Goal: Information Seeking & Learning: Learn about a topic

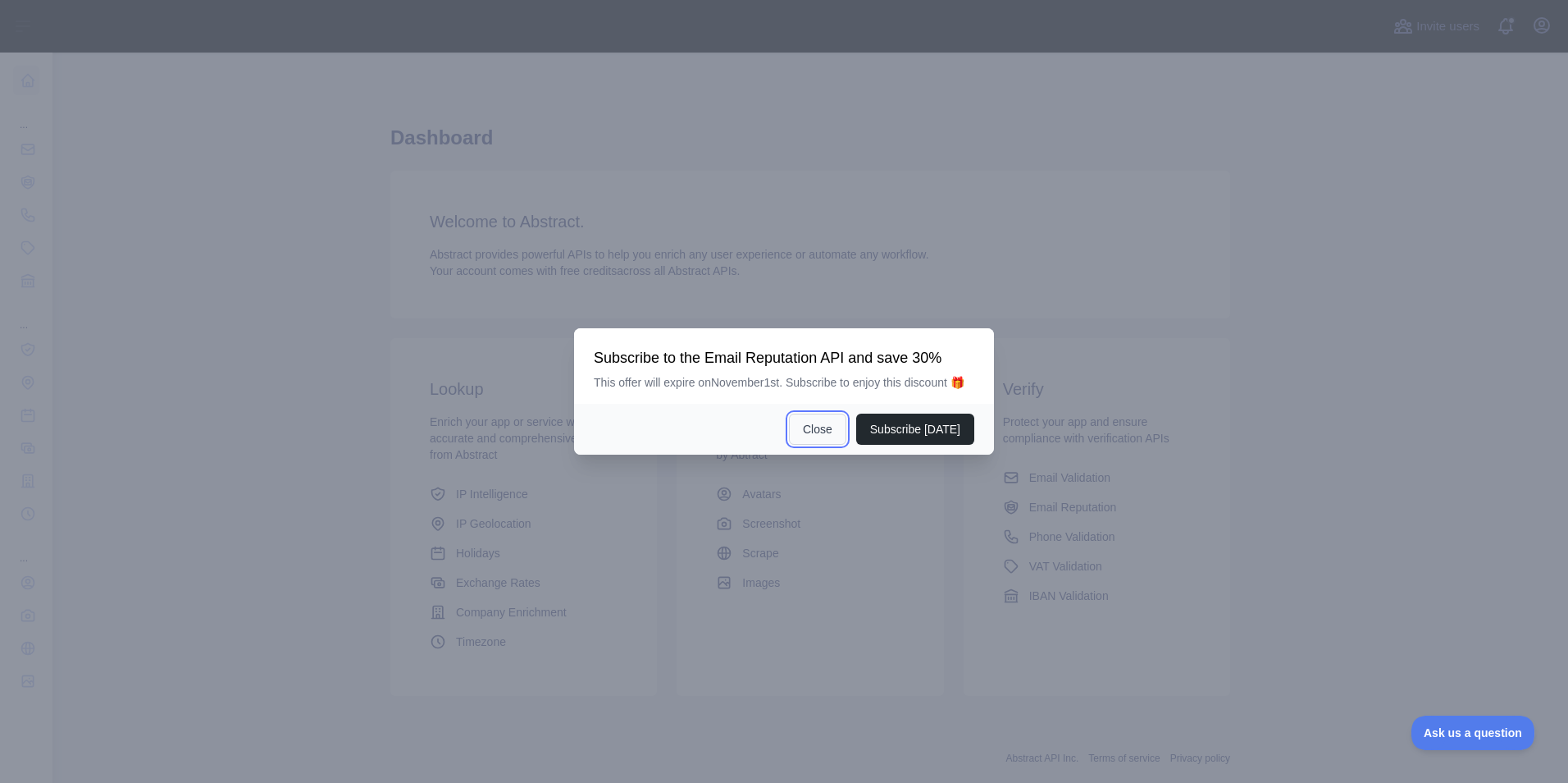
click at [835, 438] on button "Close" at bounding box center [817, 428] width 57 height 31
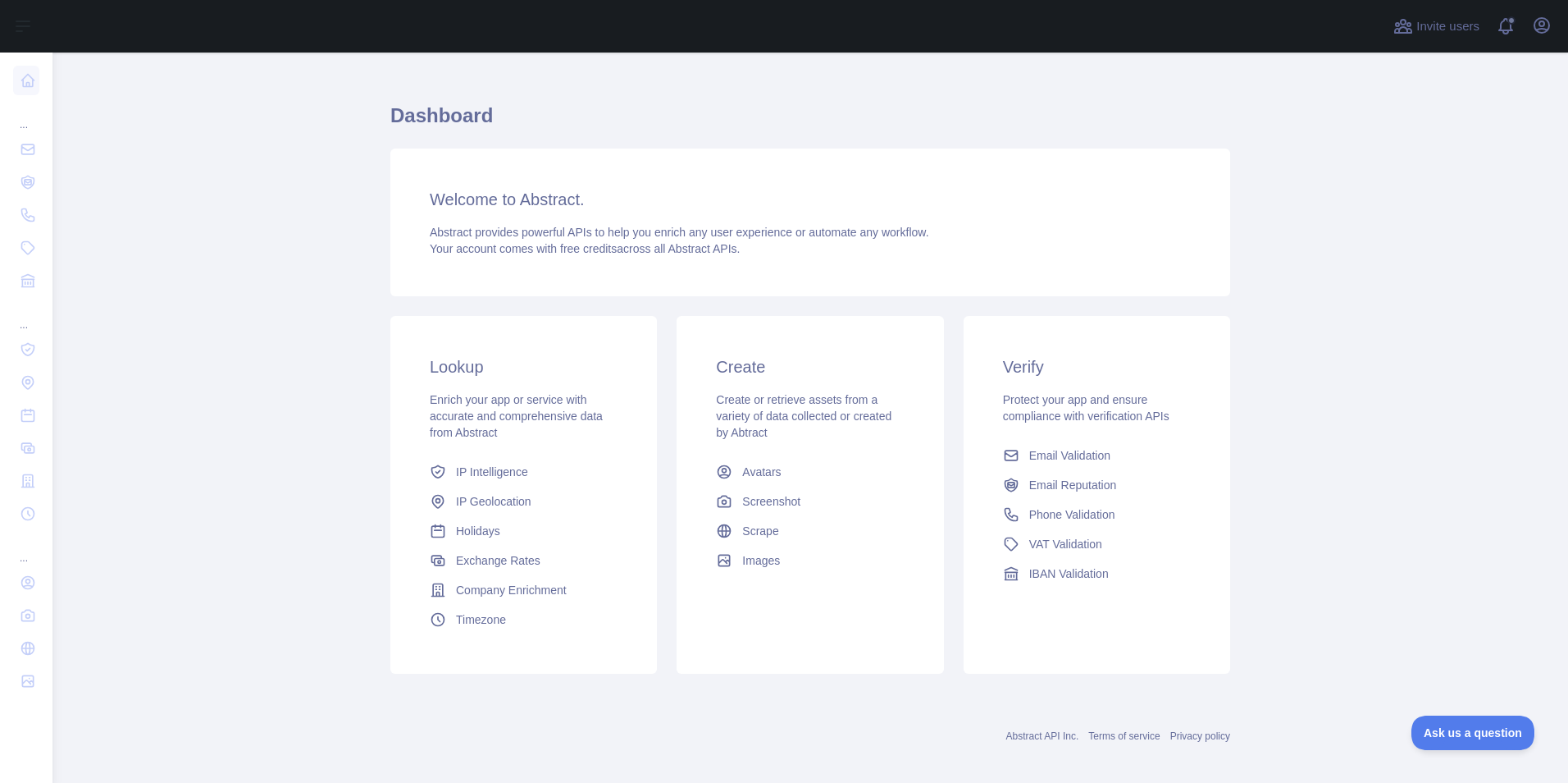
scroll to position [35, 0]
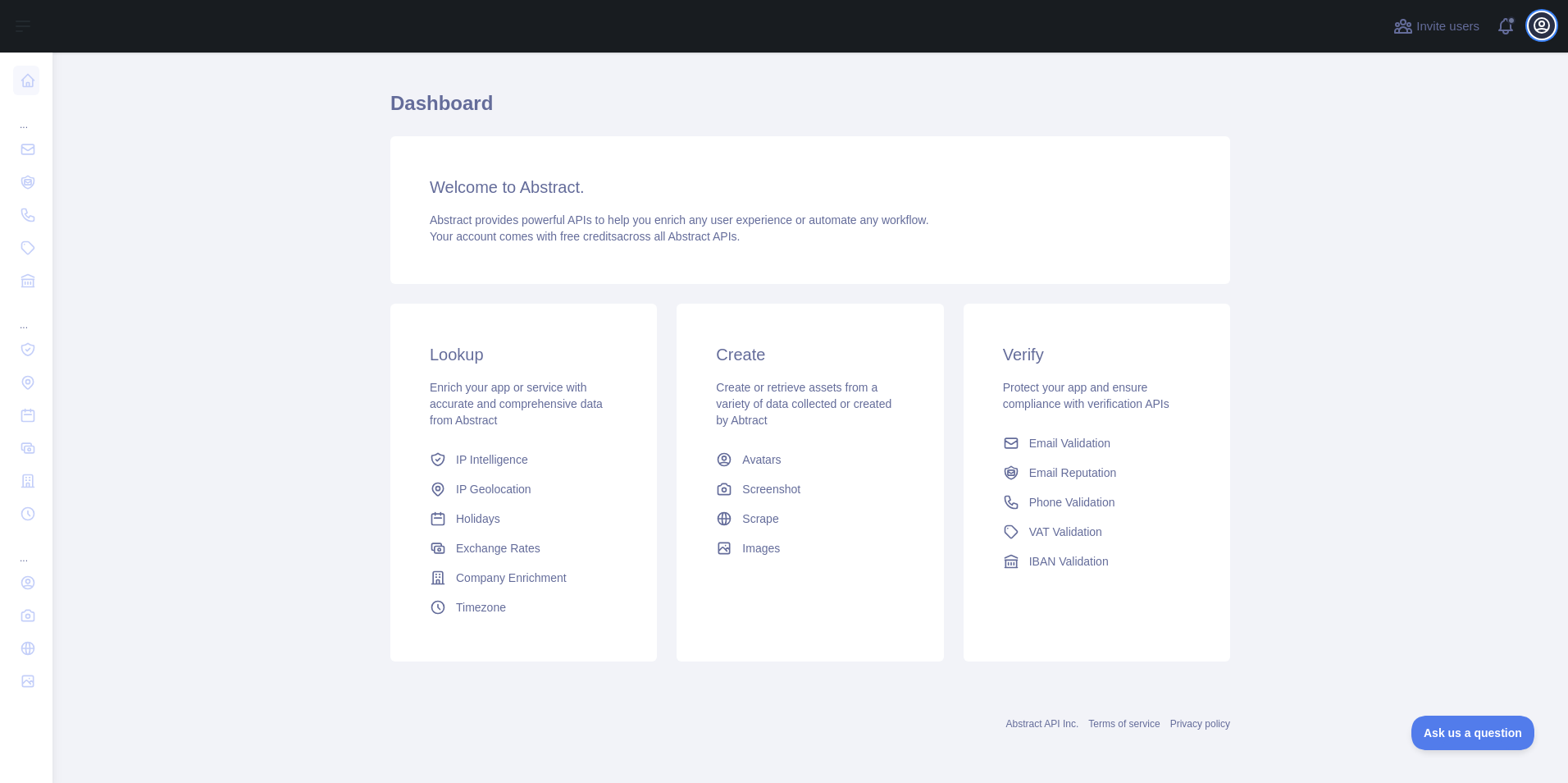
click at [1545, 23] on icon "button" at bounding box center [1541, 25] width 20 height 20
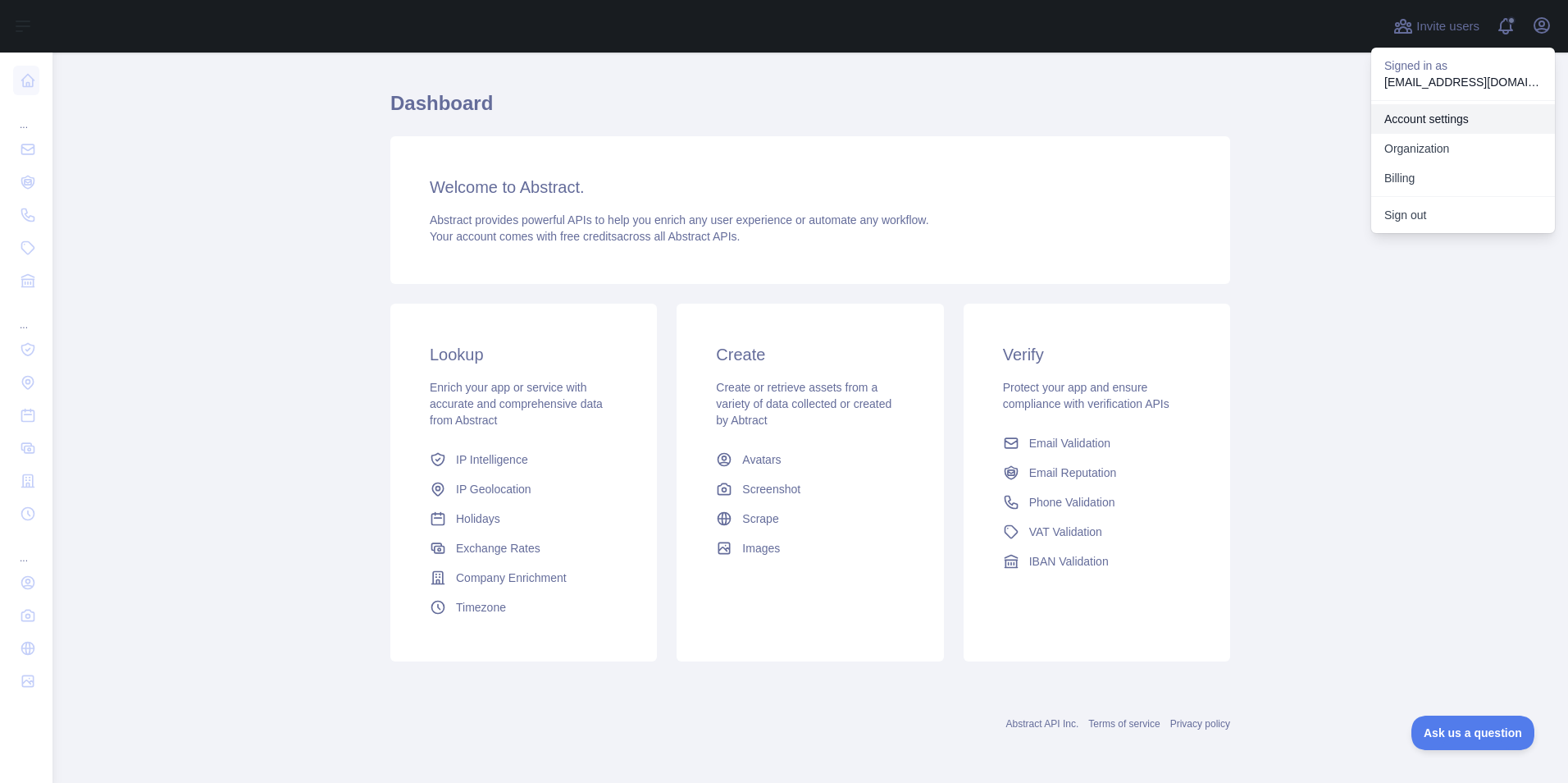
click at [1419, 127] on link "Account settings" at bounding box center [1463, 118] width 184 height 29
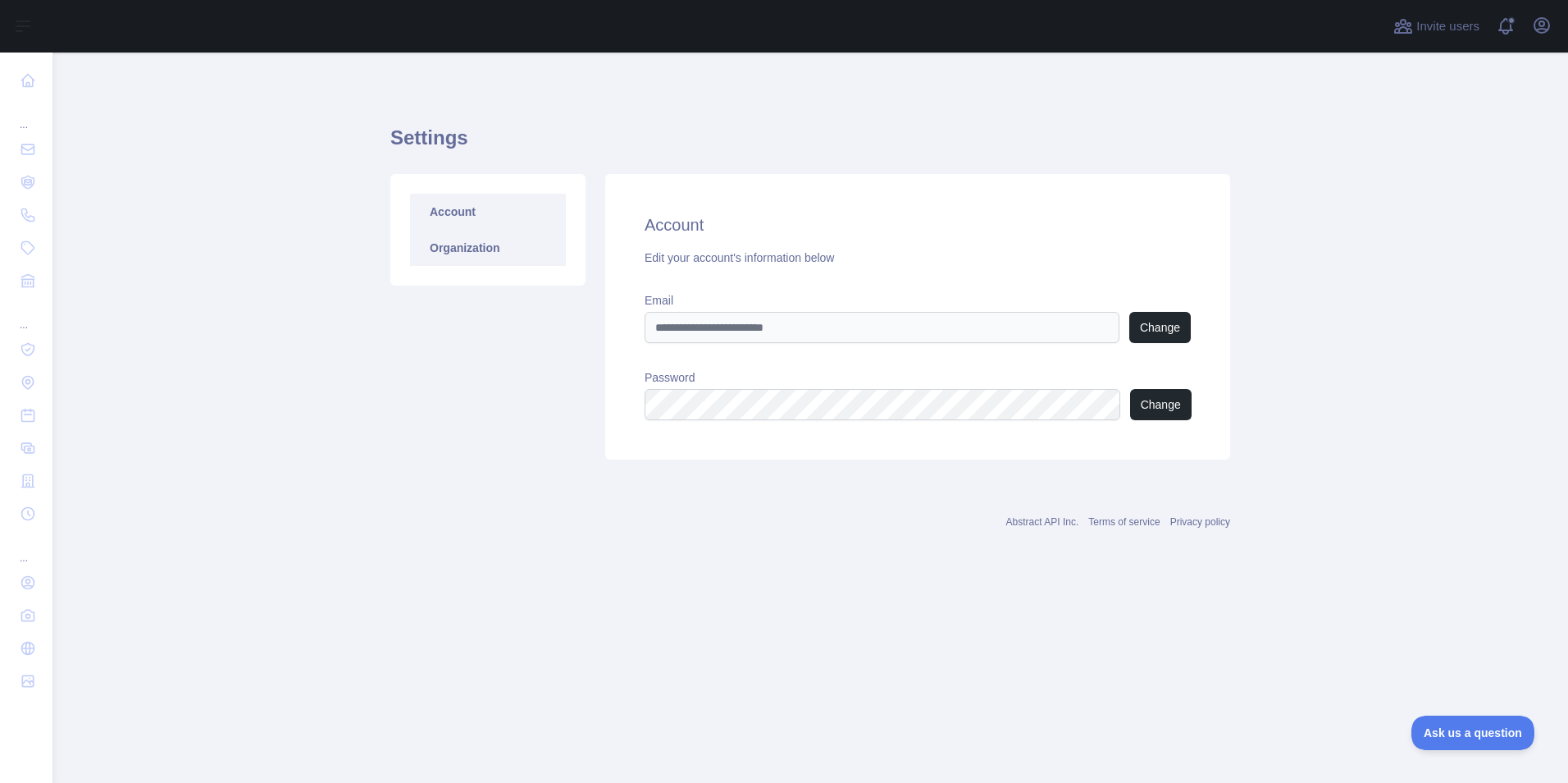
click at [489, 244] on link "Organization" at bounding box center [488, 248] width 156 height 36
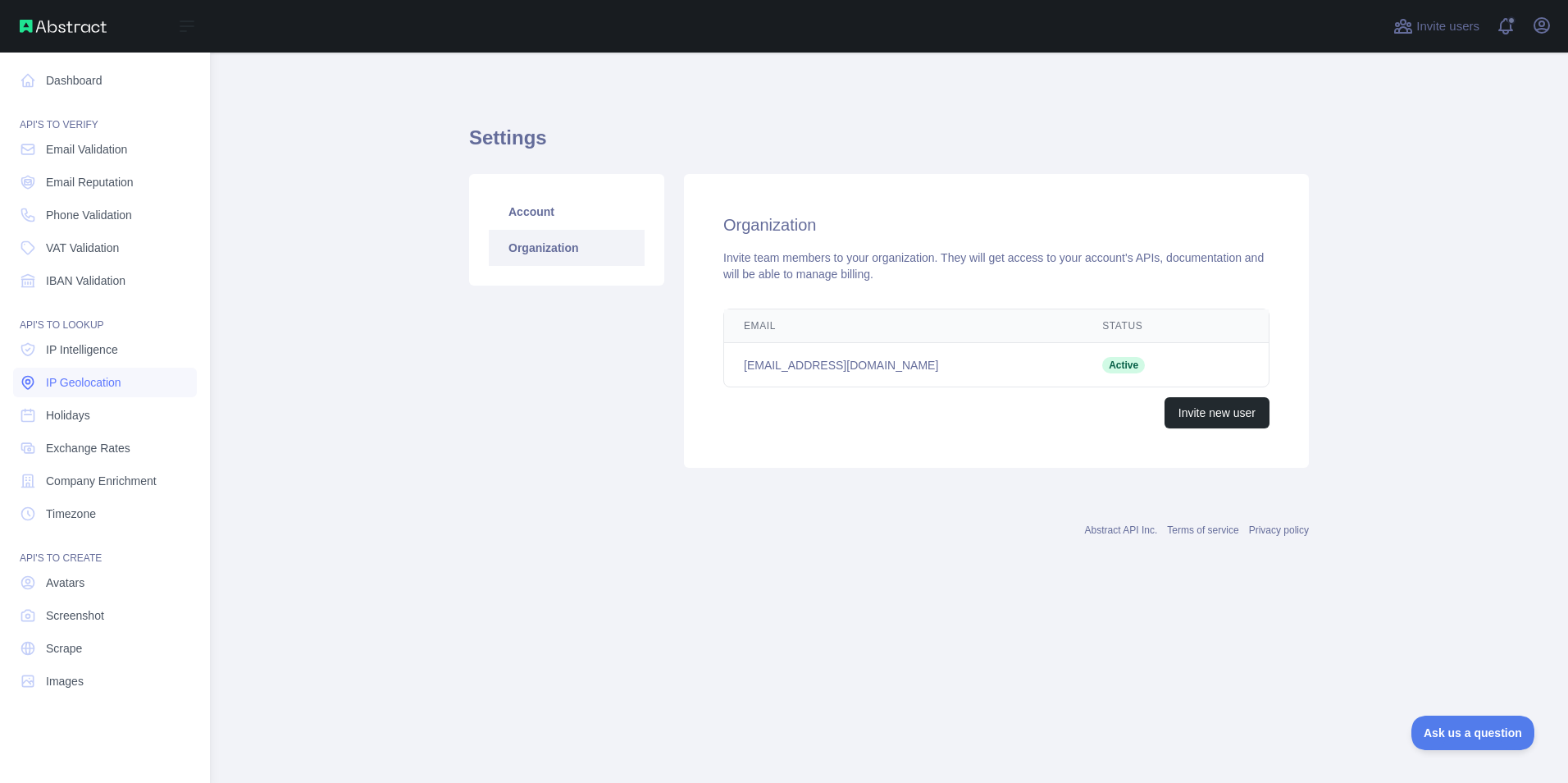
click at [69, 389] on span "IP Geolocation" at bounding box center [84, 381] width 75 height 16
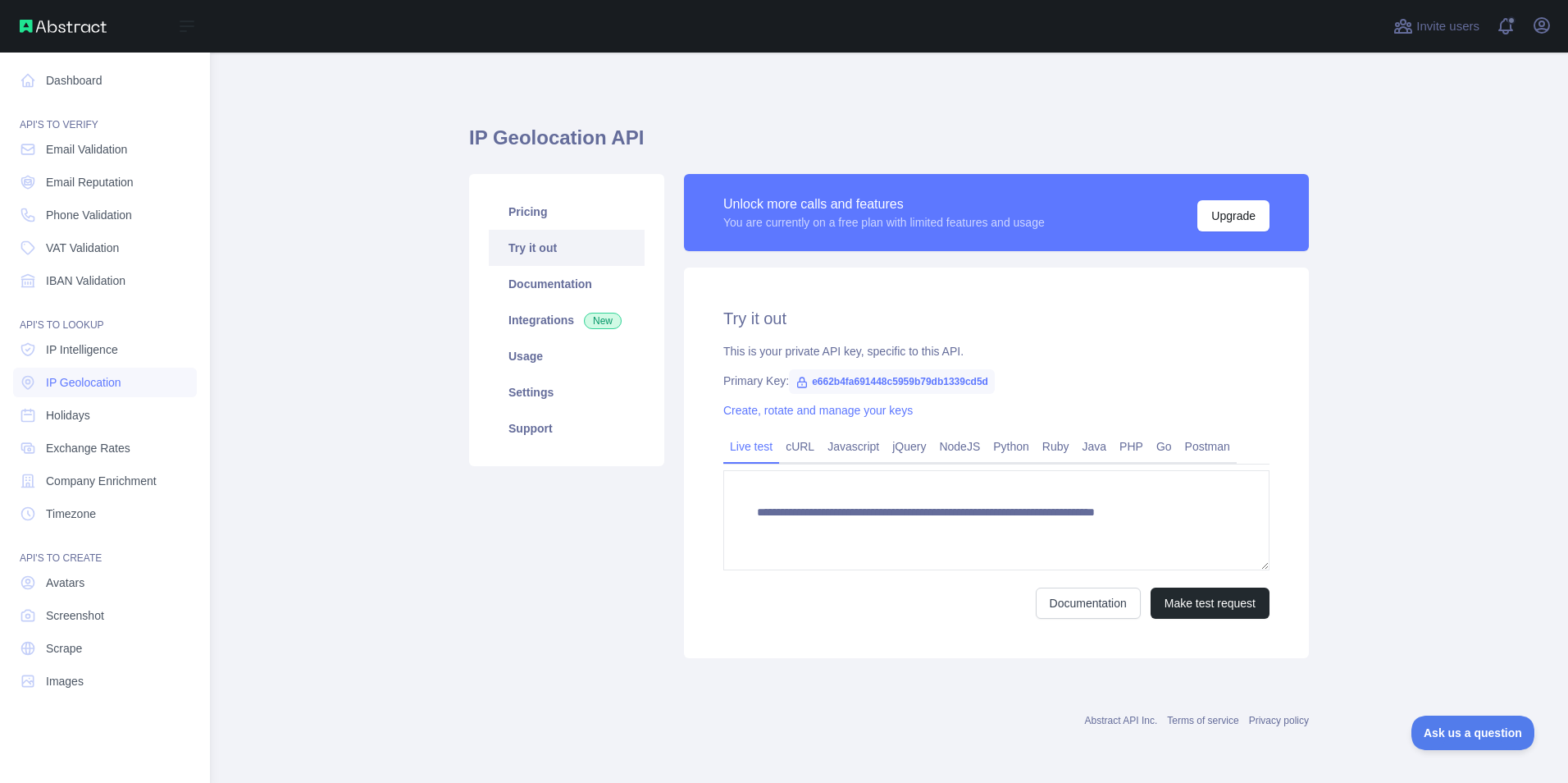
type textarea "**********"
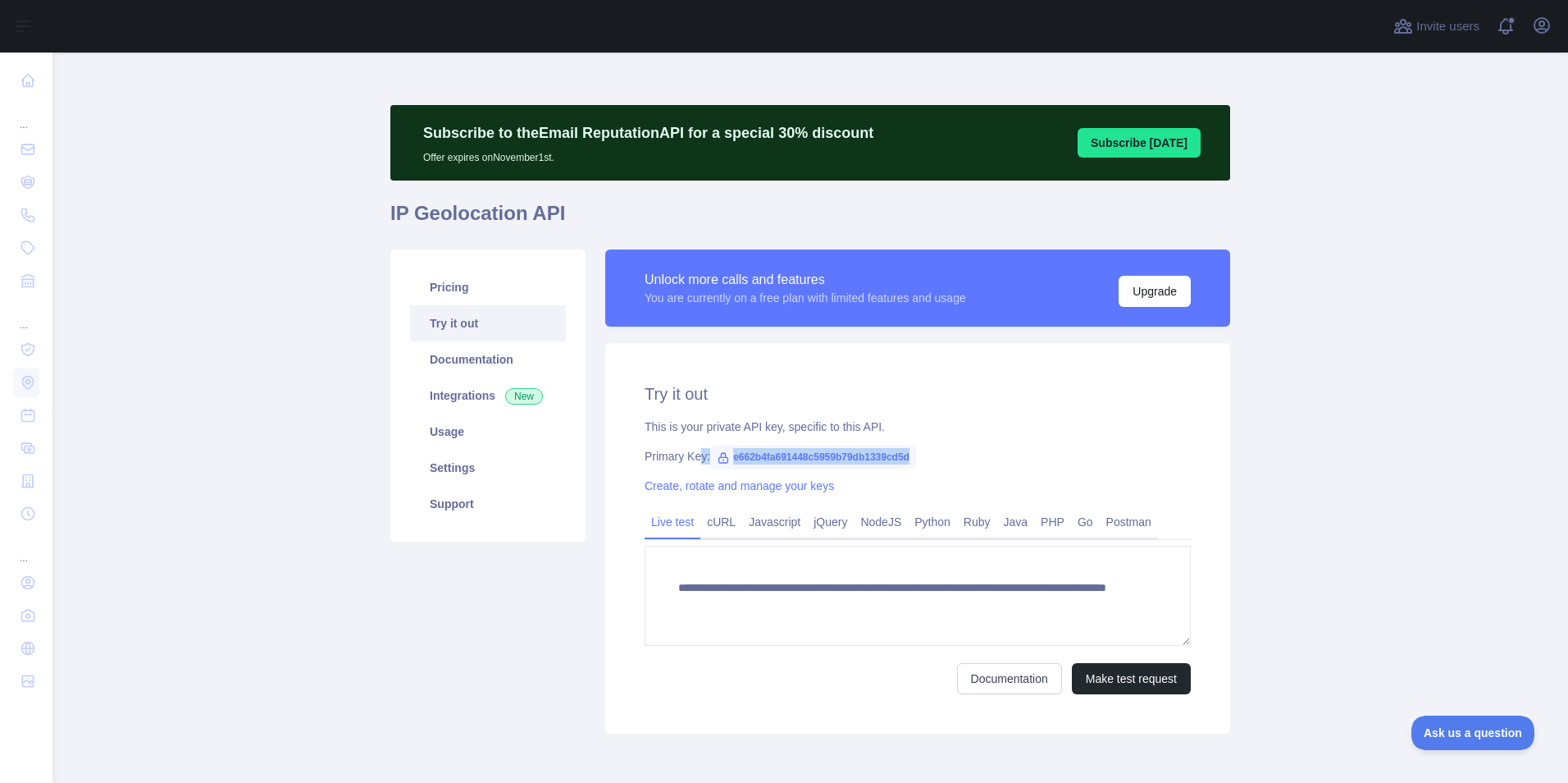
drag, startPoint x: 902, startPoint y: 458, endPoint x: 692, endPoint y: 445, distance: 210.4
click at [692, 445] on div "**********" at bounding box center [918, 538] width 625 height 391
copy div "y: e662b4fa691448c5959b79db1339cd5d"
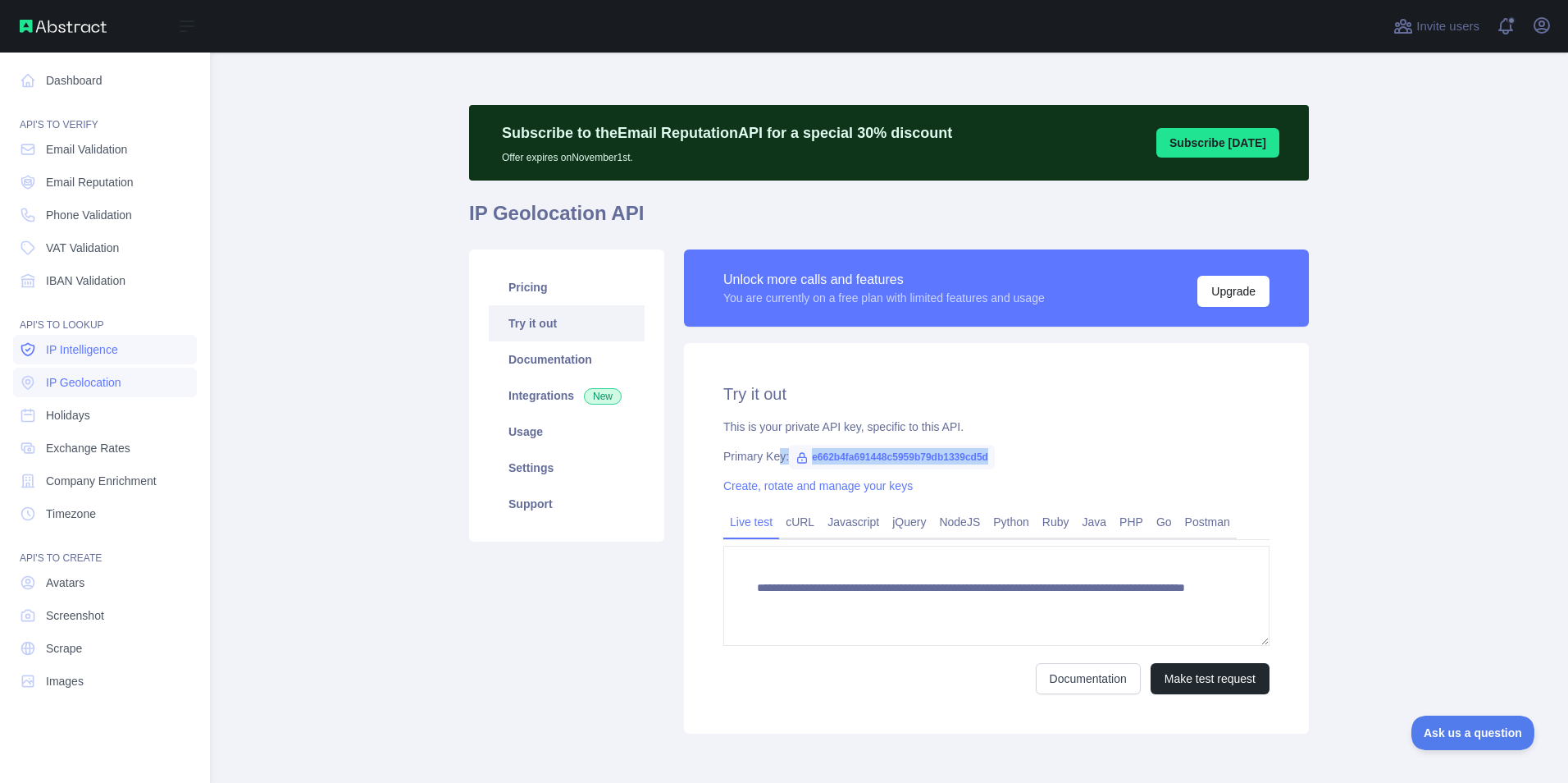
click at [85, 345] on span "IP Intelligence" at bounding box center [82, 348] width 72 height 16
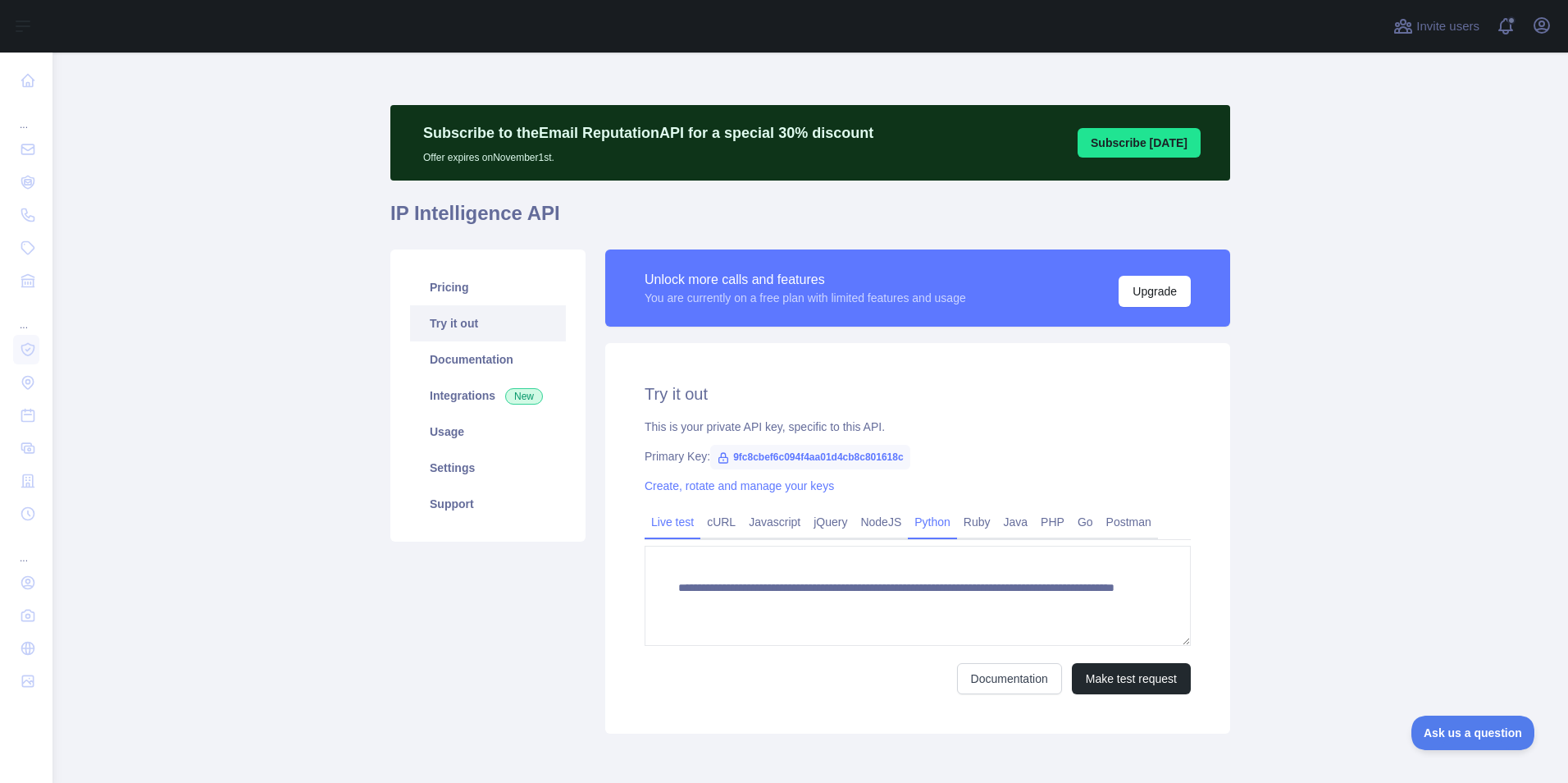
click at [912, 530] on link "Python" at bounding box center [932, 522] width 49 height 26
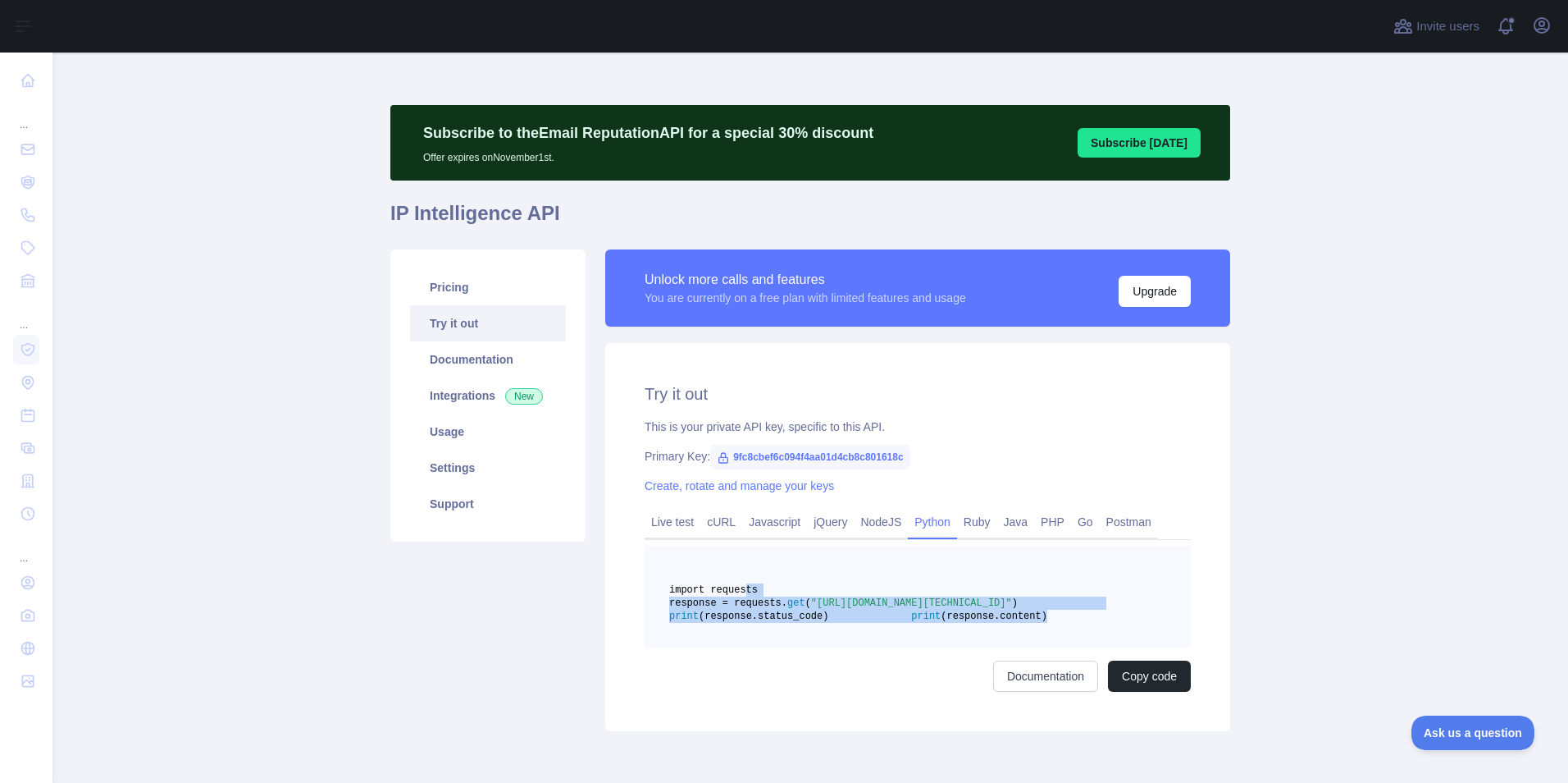
copy code "import requests response = requests. get ( "[URL][DOMAIN_NAME][TECHNICAL_ID]" )…"
drag, startPoint x: 880, startPoint y: 665, endPoint x: 731, endPoint y: 588, distance: 167.7
click at [731, 588] on pre "import requests response = requests. get ( "[URL][DOMAIN_NAME][TECHNICAL_ID]" )…" at bounding box center [918, 596] width 546 height 101
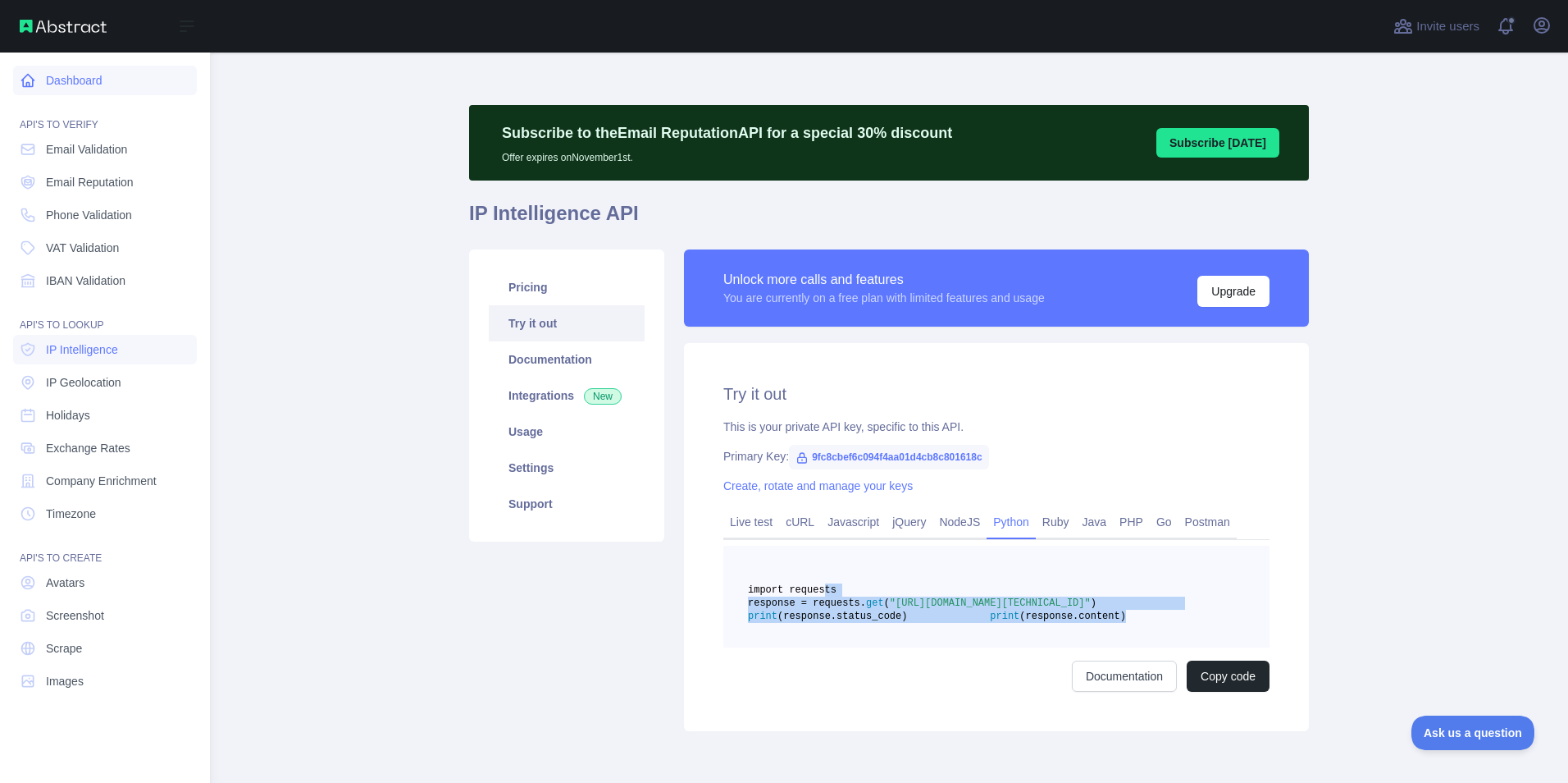
click at [23, 79] on icon at bounding box center [28, 81] width 12 height 12
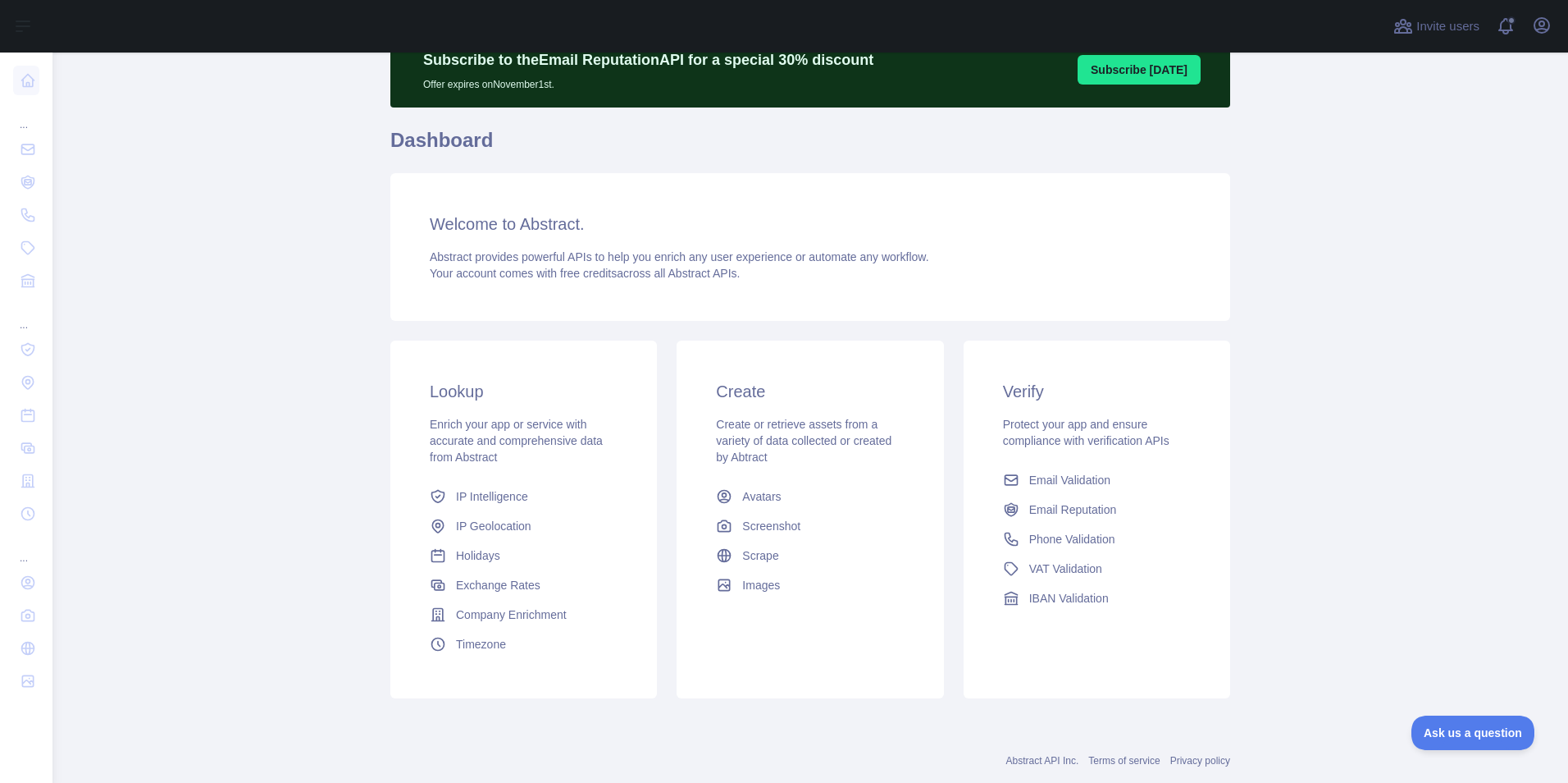
scroll to position [110, 0]
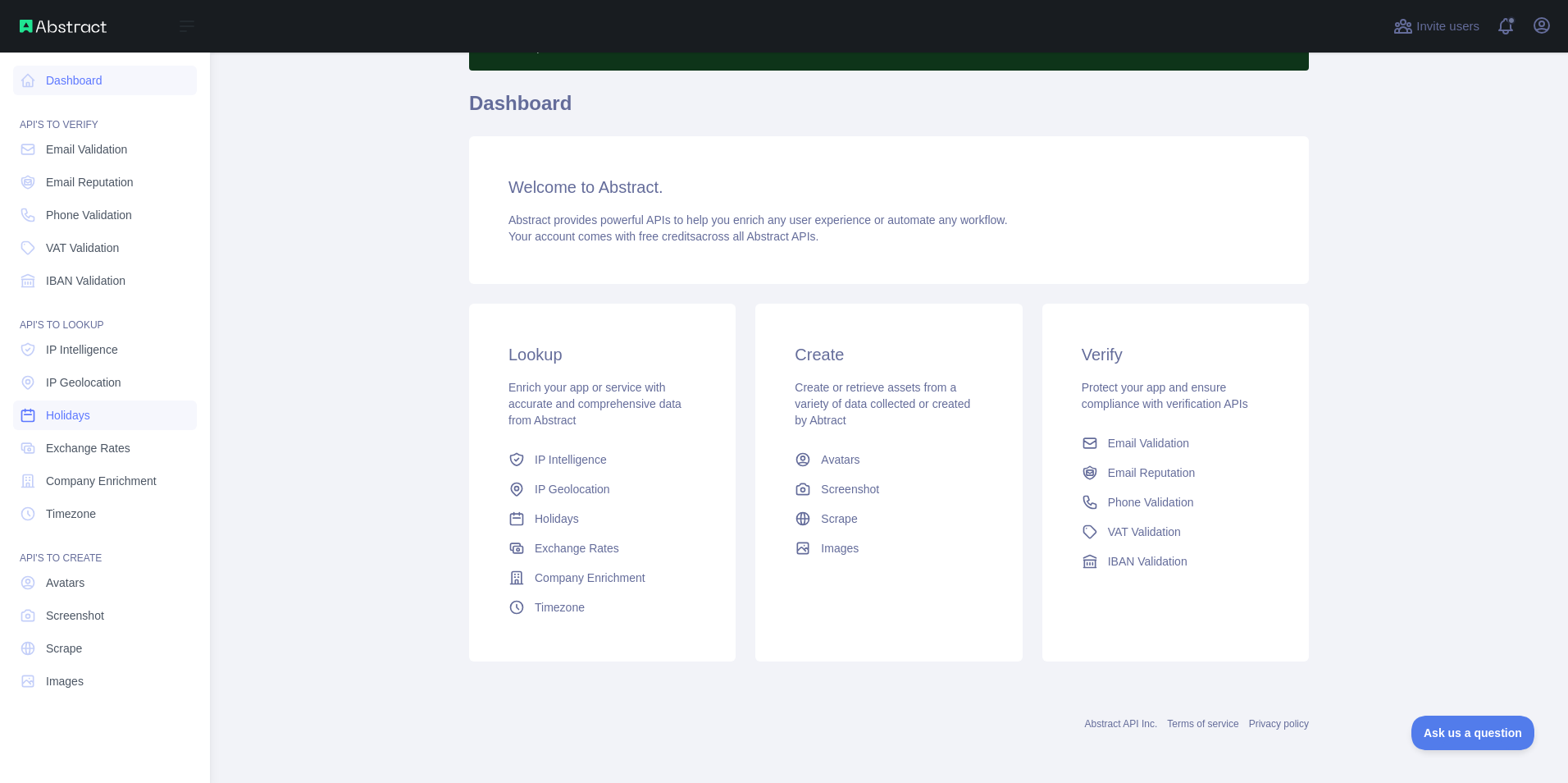
click at [99, 419] on link "Holidays" at bounding box center [105, 414] width 184 height 29
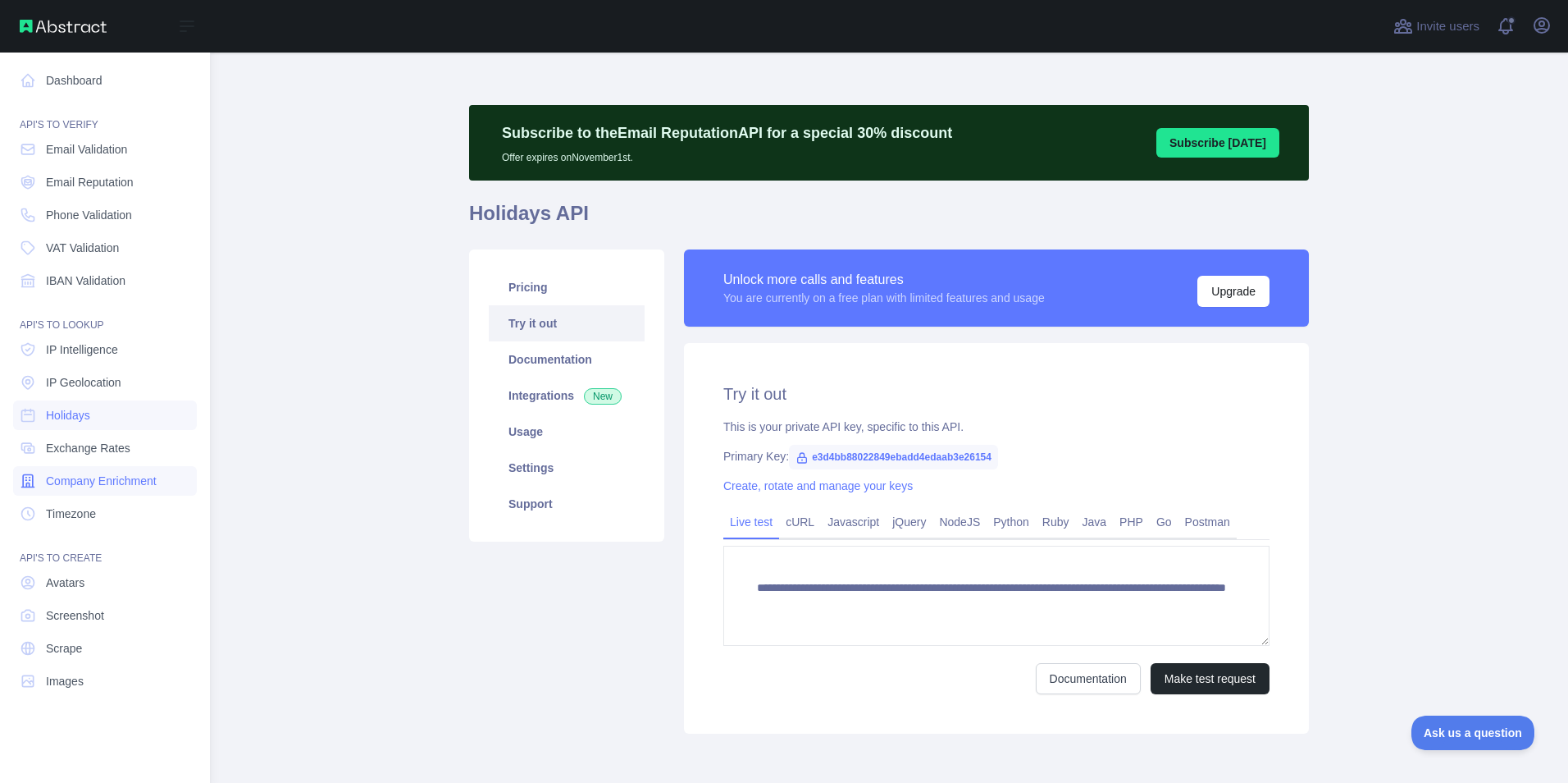
click at [100, 482] on span "Company Enrichment" at bounding box center [101, 480] width 111 height 16
click at [100, 452] on span "Exchange Rates" at bounding box center [88, 447] width 84 height 16
click at [90, 418] on span "Holidays" at bounding box center [68, 414] width 44 height 16
type textarea "**********"
click at [93, 513] on span "Timezone" at bounding box center [70, 513] width 50 height 16
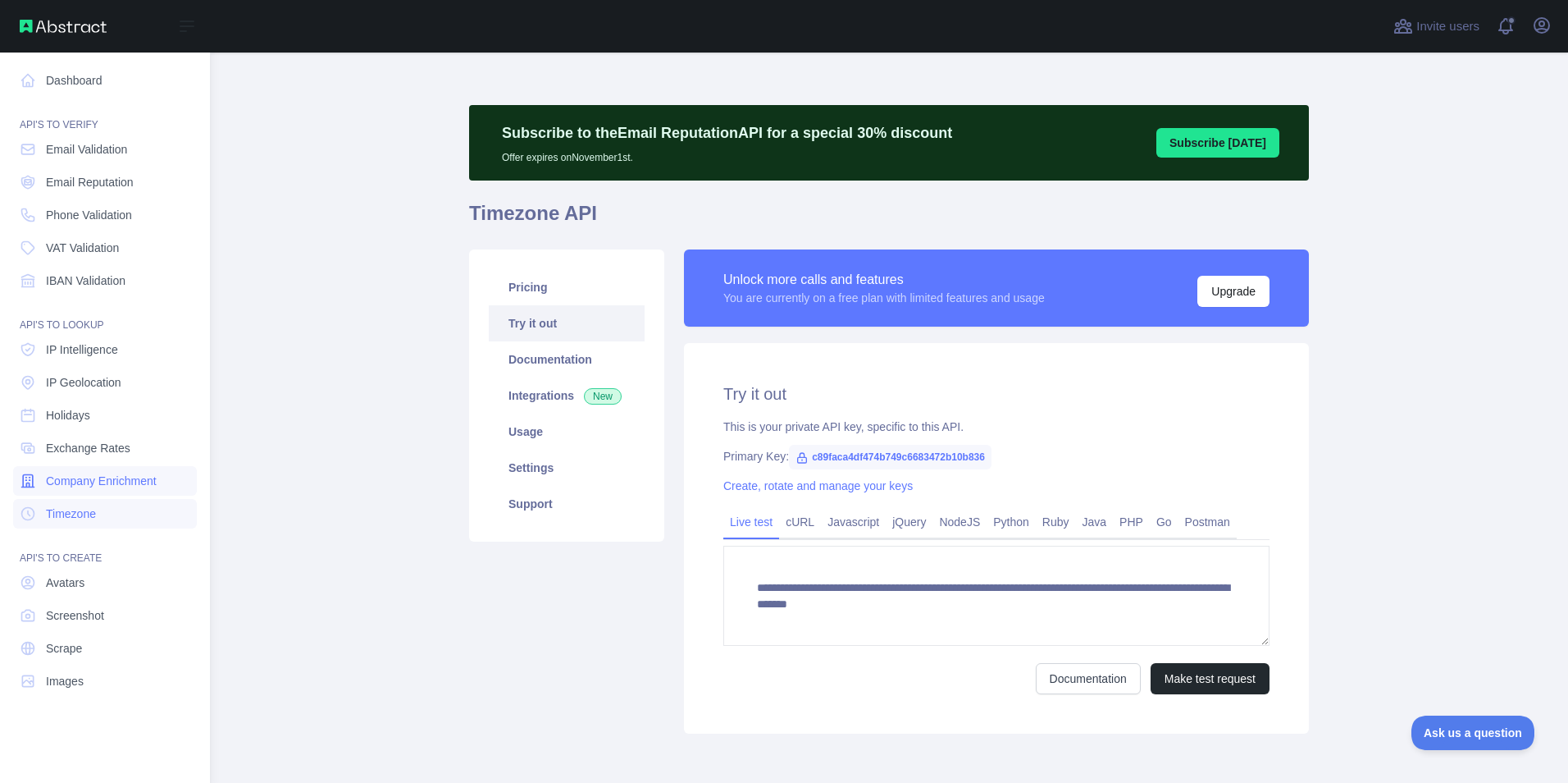
click at [107, 478] on span "Company Enrichment" at bounding box center [101, 480] width 111 height 16
click at [107, 455] on span "Exchange Rates" at bounding box center [88, 447] width 84 height 16
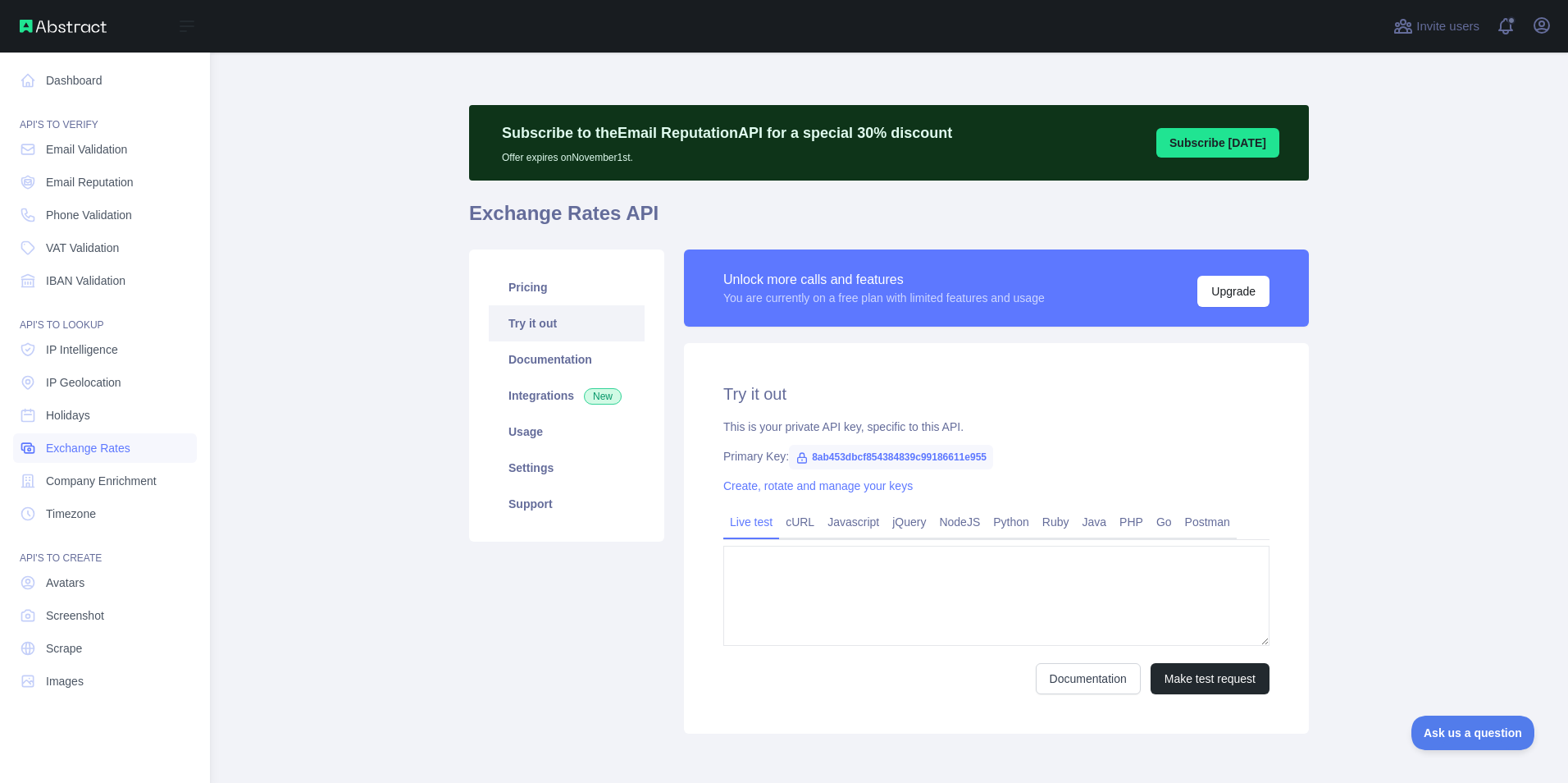
type textarea "**********"
click at [99, 409] on link "Holidays" at bounding box center [105, 414] width 184 height 29
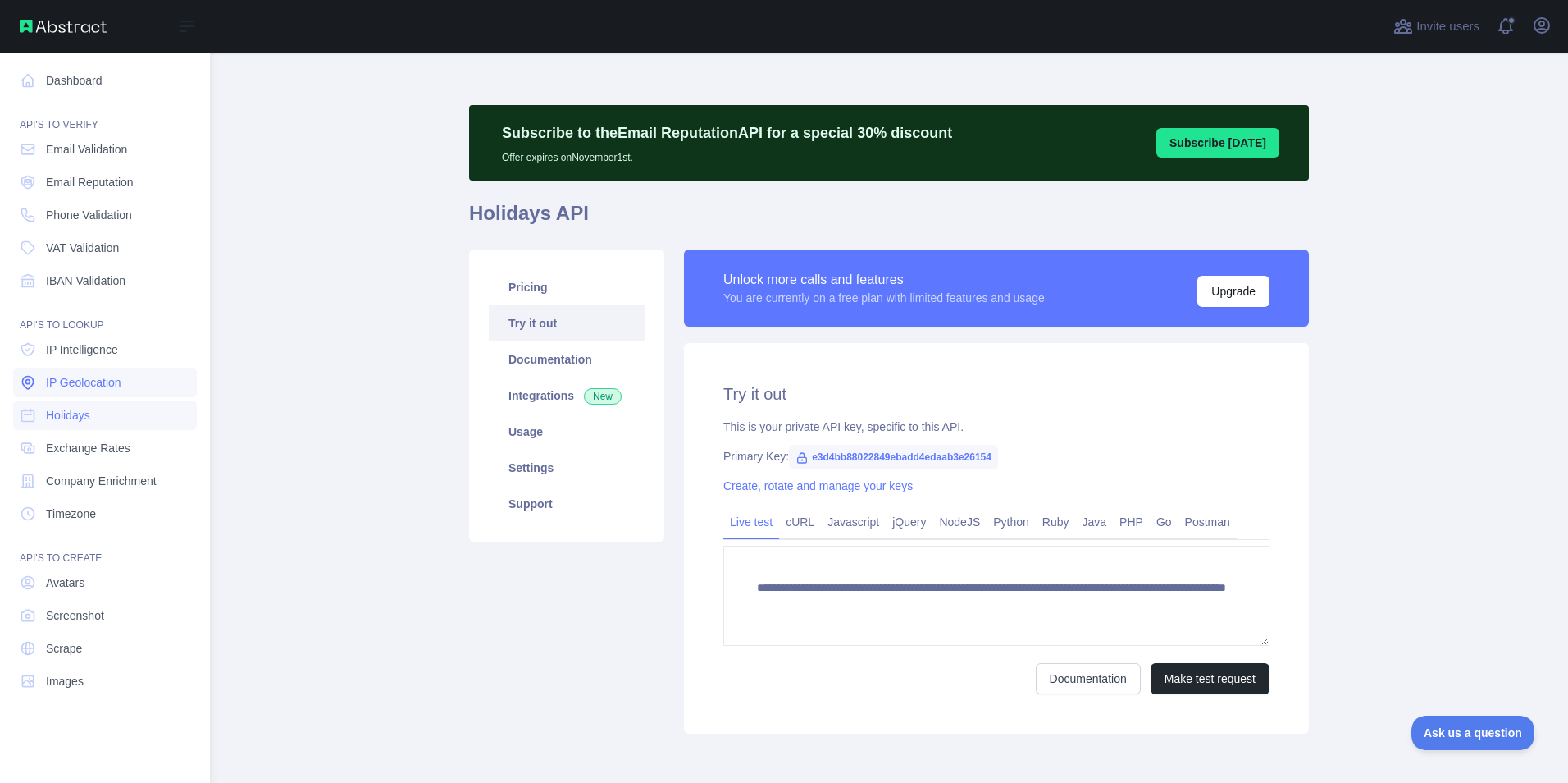
click at [100, 393] on link "IP Geolocation" at bounding box center [105, 381] width 184 height 29
click at [99, 366] on nav "Dashboard API'S TO VERIFY Email Validation Email Reputation Phone Validation VA…" at bounding box center [105, 405] width 184 height 704
click at [99, 279] on span "IBAN Validation" at bounding box center [85, 280] width 80 height 16
click at [100, 257] on link "VAT Validation" at bounding box center [105, 247] width 184 height 29
click at [99, 192] on link "Email Reputation" at bounding box center [105, 181] width 184 height 29
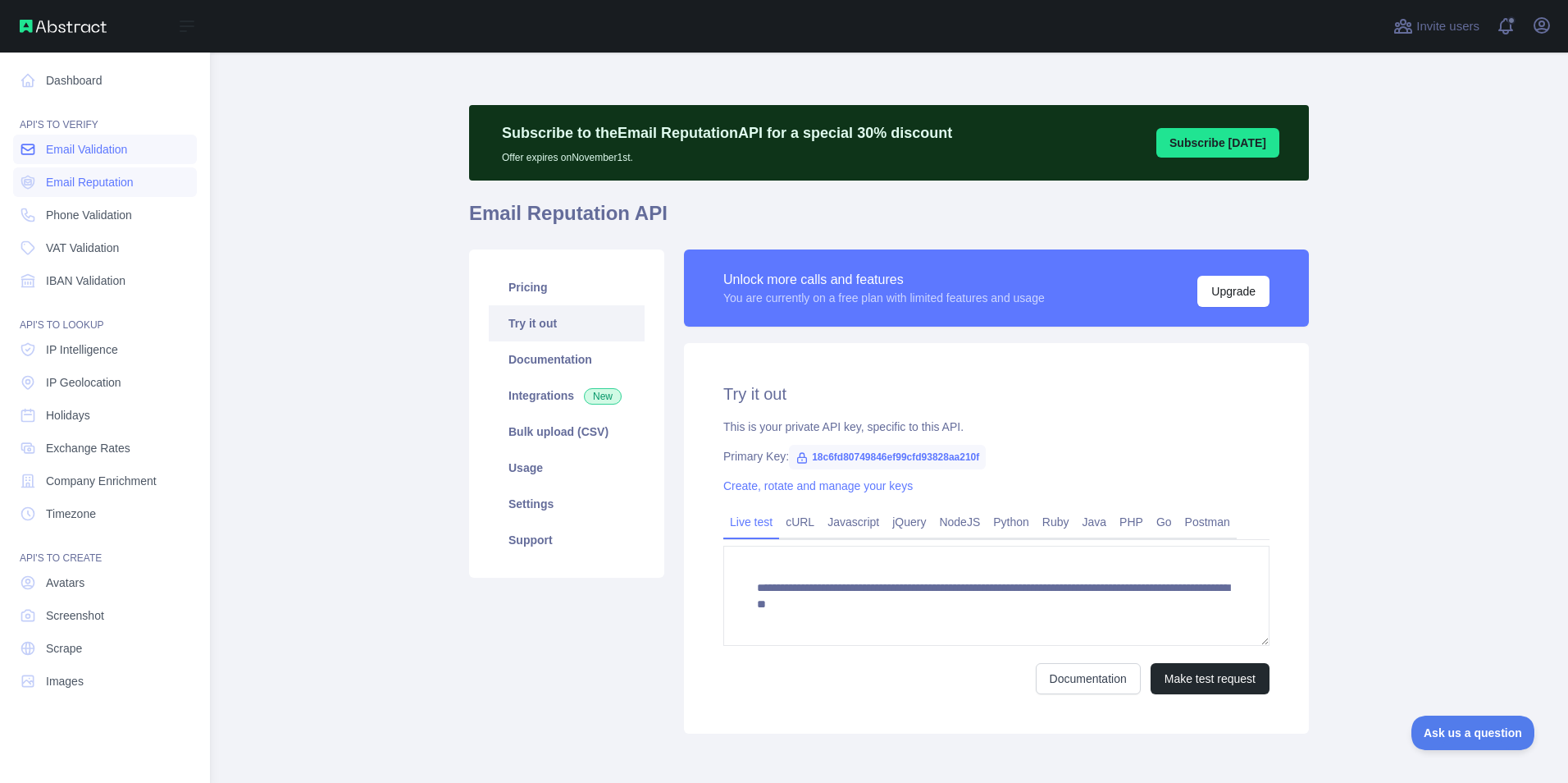
click at [93, 153] on span "Email Validation" at bounding box center [86, 148] width 81 height 16
